Goal: Participate in discussion: Engage in conversation with other users on a specific topic

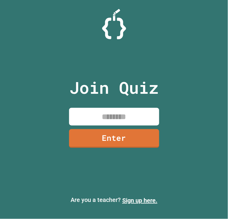
click at [130, 112] on input at bounding box center [114, 117] width 90 height 18
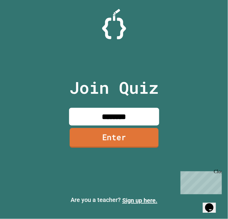
type input "********"
click at [118, 139] on link "Enter" at bounding box center [113, 138] width 89 height 20
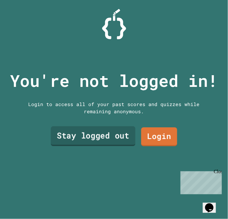
click at [110, 139] on link "Stay logged out" at bounding box center [93, 137] width 85 height 20
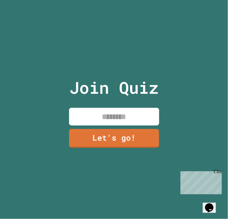
click at [127, 114] on input at bounding box center [114, 117] width 90 height 18
type input "***"
click at [132, 134] on link "Let's go!" at bounding box center [114, 138] width 90 height 19
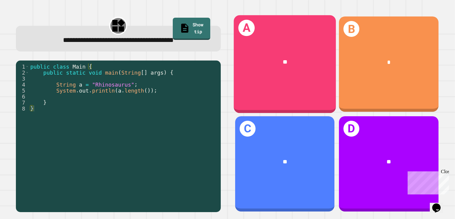
click at [227, 83] on div "A **" at bounding box center [285, 64] width 102 height 98
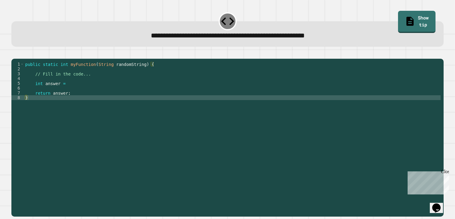
click at [83, 90] on div "public static int myFunction ( String randomString ) { // Fill in the code... i…" at bounding box center [232, 136] width 417 height 149
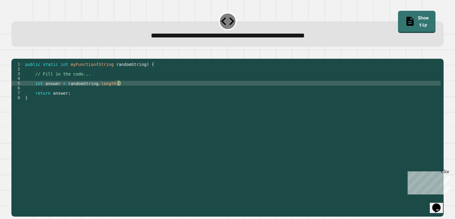
scroll to position [0, 6]
type textarea "**********"
click at [20, 58] on icon "button" at bounding box center [18, 57] width 3 height 4
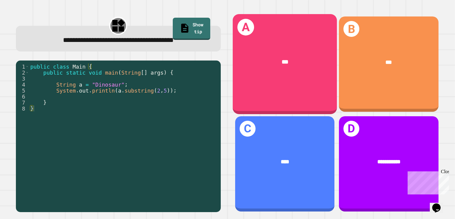
click at [227, 89] on div "A ***" at bounding box center [284, 64] width 104 height 100
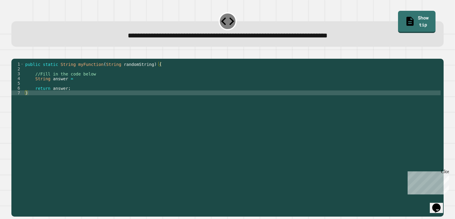
click at [82, 85] on div "public static String myFunction ( String randomString ) { //Fill in the code be…" at bounding box center [232, 136] width 417 height 149
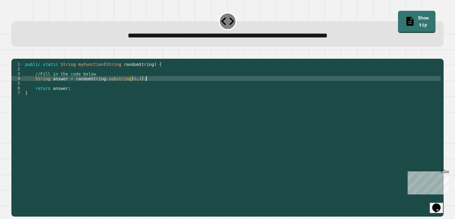
scroll to position [0, 8]
click at [14, 54] on button "button" at bounding box center [14, 54] width 0 height 0
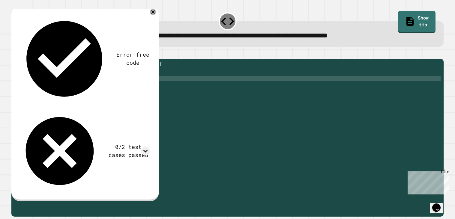
click at [141, 87] on div "public static String myFunction ( String randomString ) { //Fill in the code be…" at bounding box center [232, 136] width 417 height 149
click at [155, 13] on icon at bounding box center [153, 12] width 4 height 4
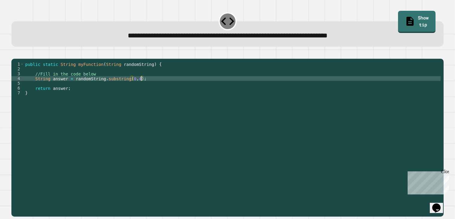
click at [141, 87] on div "public static String myFunction ( String randomString ) { //Fill in the code be…" at bounding box center [232, 136] width 417 height 149
type textarea "**********"
click at [20, 57] on icon "button" at bounding box center [18, 57] width 3 height 4
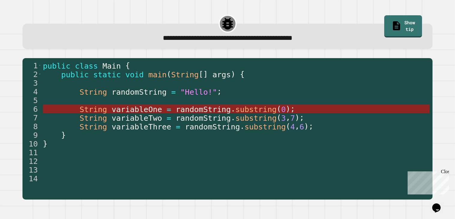
click at [227, 111] on span "substring" at bounding box center [255, 109] width 41 height 9
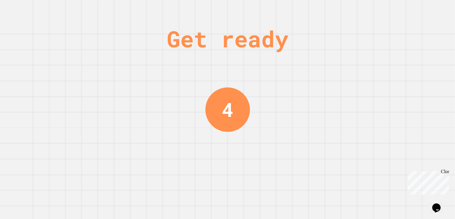
scroll to position [0, 0]
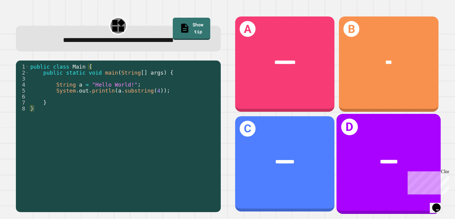
click at [227, 160] on span "********" at bounding box center [389, 162] width 18 height 6
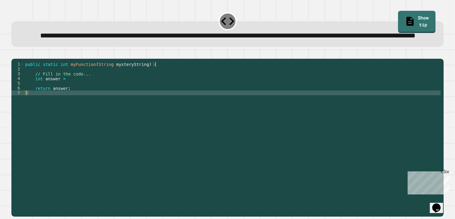
click at [70, 97] on div "public static int myFunction ( String mysteryString ) { // Fill in the code... …" at bounding box center [232, 131] width 417 height 139
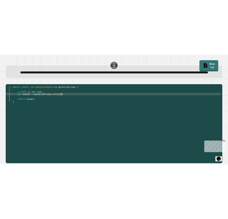
scroll to position [0, 7]
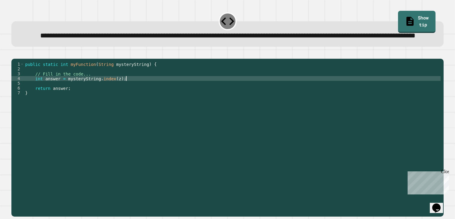
click at [19, 59] on icon "button" at bounding box center [18, 57] width 3 height 4
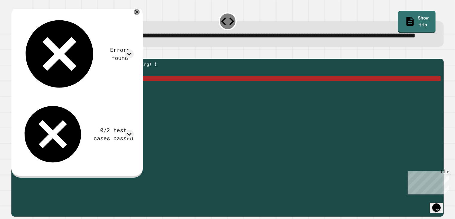
click at [163, 98] on div "public static int myFunction ( String mysteryString ) { // Fill in the code... …" at bounding box center [232, 131] width 417 height 139
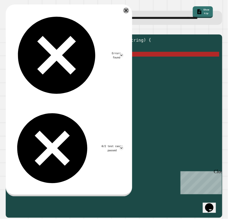
click at [115, 67] on div "public static int myFunction ( String mysteryString ) { // Fill in the code... …" at bounding box center [118, 121] width 201 height 168
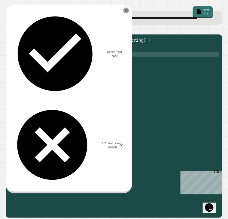
click at [14, 35] on icon "button" at bounding box center [12, 33] width 3 height 4
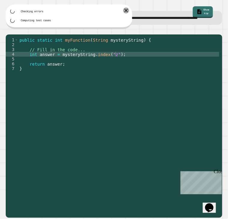
click at [111, 70] on div "public static int myFunction ( String mysteryString ) { // Fill in the code... …" at bounding box center [118, 121] width 201 height 168
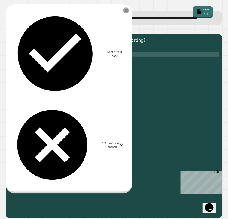
click at [125, 68] on div "public static int myFunction ( String mysteryString ) { // Fill in the code... …" at bounding box center [118, 121] width 201 height 168
click at [112, 67] on div "public static int myFunction ( String mysteryString ) { // Fill in the code... …" at bounding box center [118, 121] width 201 height 168
click at [121, 68] on div "public static int myFunction ( String mysteryString ) { // Fill in the code... …" at bounding box center [118, 121] width 201 height 168
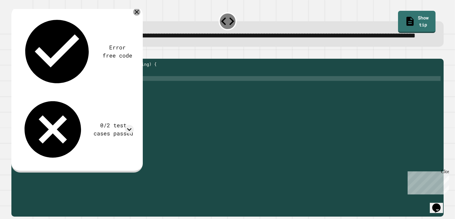
click at [139, 16] on icon at bounding box center [136, 11] width 7 height 7
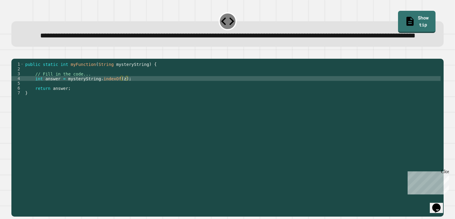
click at [14, 54] on icon "button" at bounding box center [14, 54] width 0 height 0
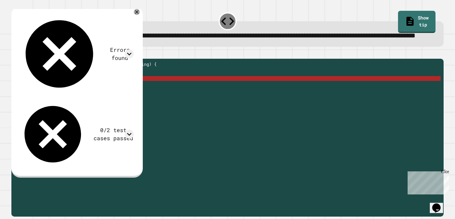
click at [124, 97] on div "public static int myFunction ( String mysteryString ) { // Fill in the code... …" at bounding box center [232, 131] width 417 height 139
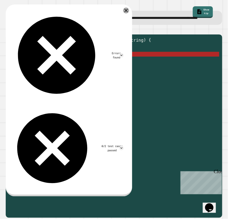
click at [120, 69] on div "public static int myFunction ( String mysteryString ) { // Fill in the code... …" at bounding box center [118, 121] width 201 height 168
click at [129, 14] on icon at bounding box center [126, 10] width 7 height 7
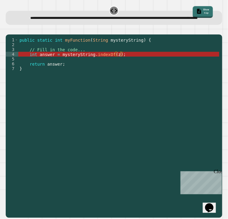
click at [204, 12] on link "Show tip" at bounding box center [203, 12] width 20 height 12
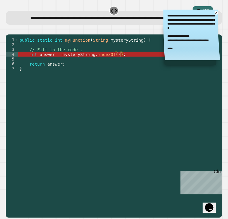
click at [119, 67] on div "public static int myFunction ( String mysteryString ) { // Fill in the code... …" at bounding box center [118, 121] width 201 height 168
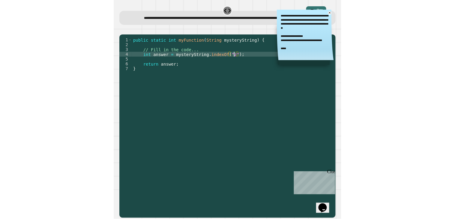
scroll to position [0, 7]
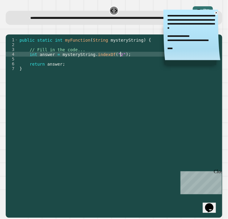
type textarea "**********"
click at [9, 30] on icon "button" at bounding box center [9, 30] width 0 height 0
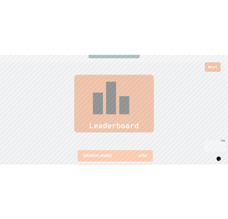
scroll to position [0, 0]
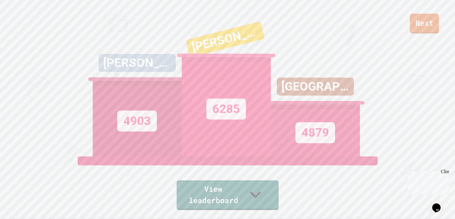
click at [227, 20] on link "Next" at bounding box center [424, 24] width 29 height 20
